Goal: Task Accomplishment & Management: Manage account settings

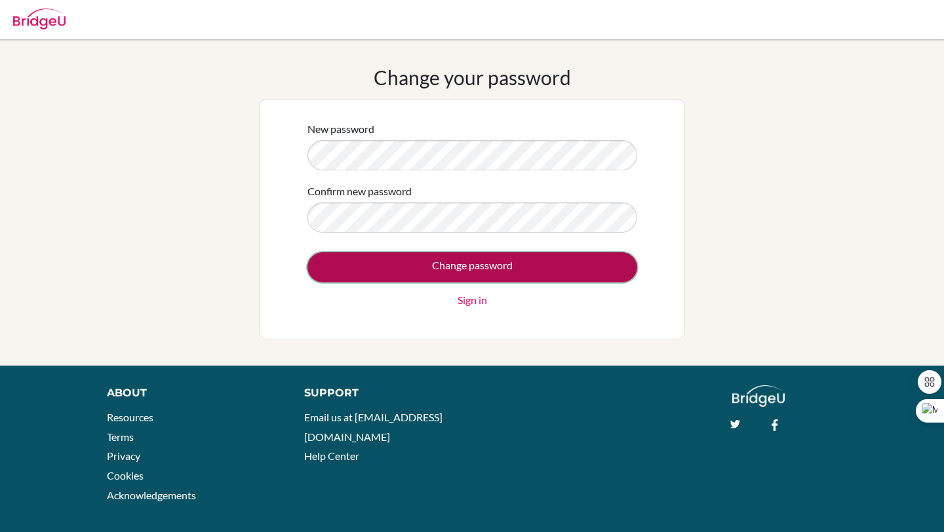
click at [333, 261] on input "Change password" at bounding box center [472, 267] width 330 height 30
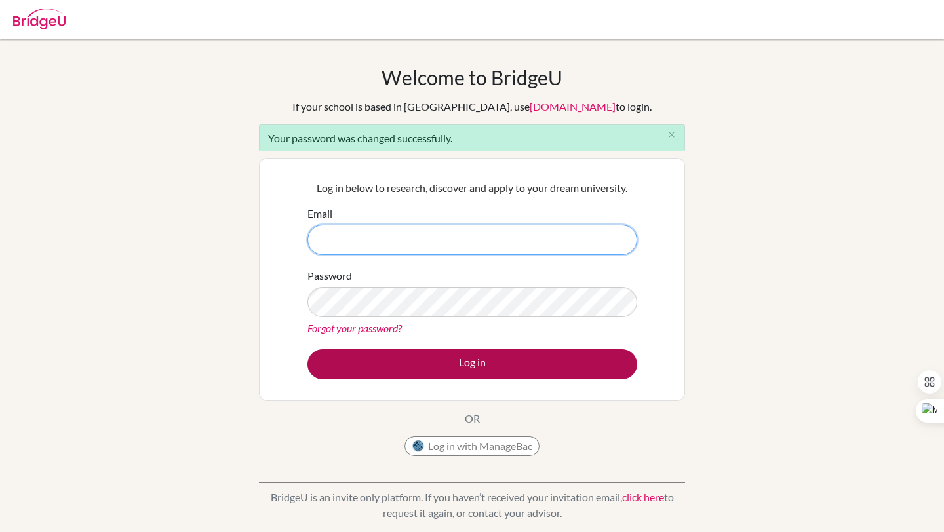
type input "[PERSON_NAME][EMAIL_ADDRESS][DOMAIN_NAME]"
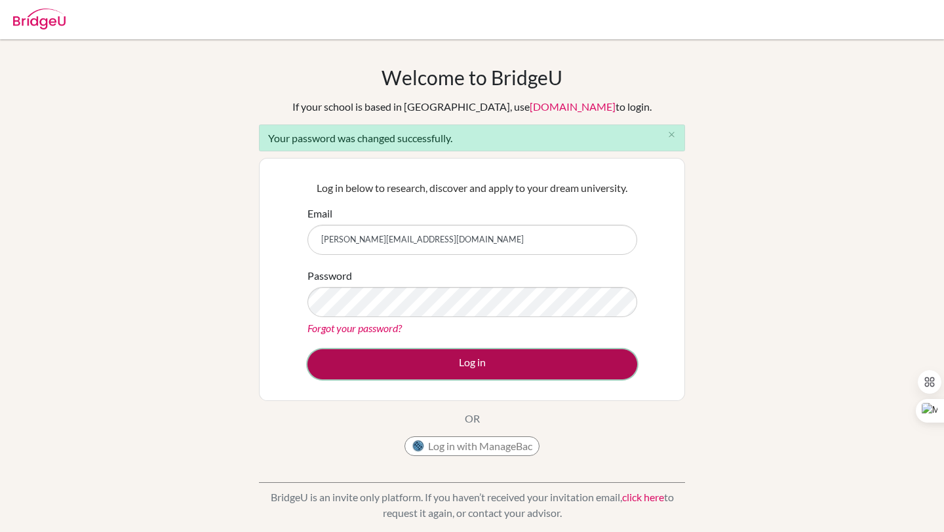
click at [522, 356] on button "Log in" at bounding box center [472, 364] width 330 height 30
